Goal: Transaction & Acquisition: Purchase product/service

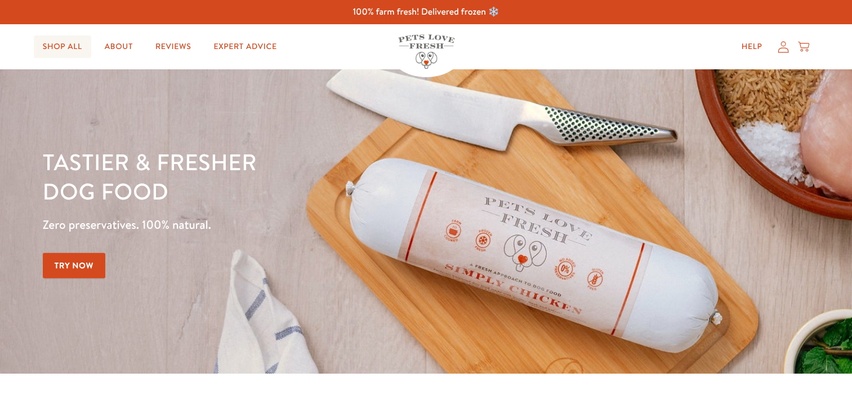
click at [78, 50] on link "Shop All" at bounding box center [62, 46] width 57 height 23
